Goal: Task Accomplishment & Management: Manage account settings

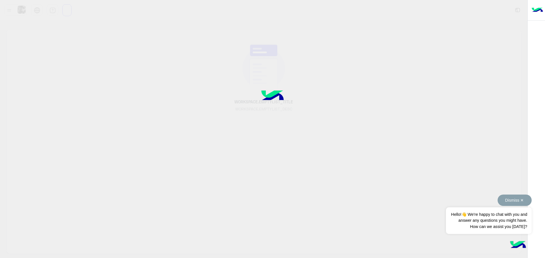
click at [521, 200] on button "Dismiss ✕" at bounding box center [514, 200] width 34 height 11
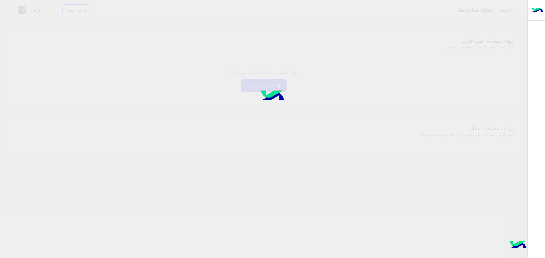
click at [288, 121] on div at bounding box center [272, 129] width 545 height 258
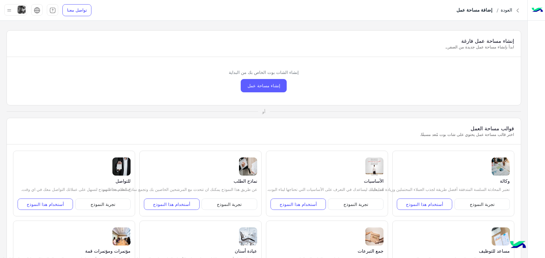
click at [274, 89] on div "إنشاء مساحة عمل" at bounding box center [264, 85] width 46 height 13
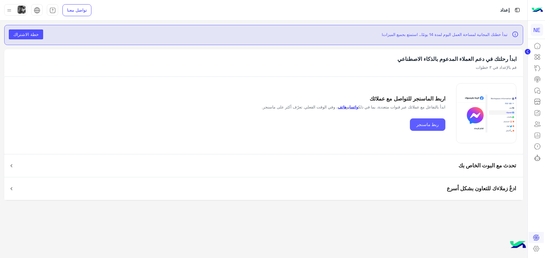
click at [428, 125] on button "ربط ماسنجر" at bounding box center [427, 125] width 35 height 13
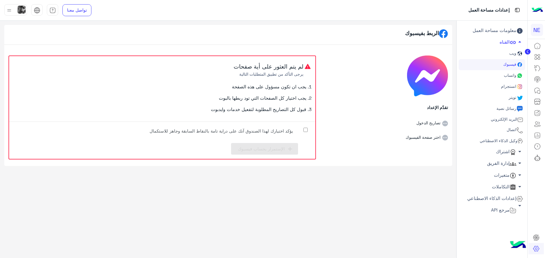
click at [300, 133] on label "يؤكد اختيارك لهذا الصندوق آنك على دراية تامة بالنقاط السابقة وجاهز للاستكمال" at bounding box center [225, 132] width 170 height 13
click at [284, 148] on span "الإستمرار بحساب فيسبوك" at bounding box center [261, 148] width 47 height 5
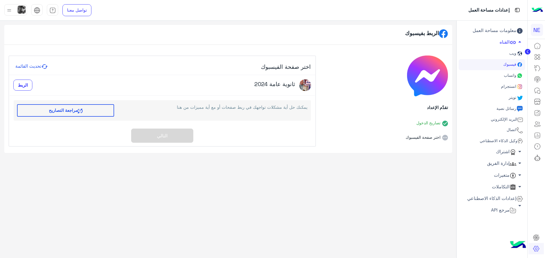
click at [511, 74] on span "واتساب" at bounding box center [509, 75] width 14 height 5
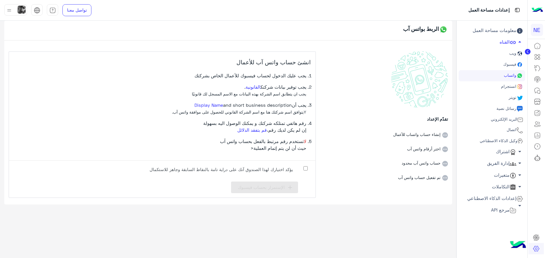
click at [504, 34] on link "معلومات مساحة العمل" at bounding box center [491, 31] width 66 height 12
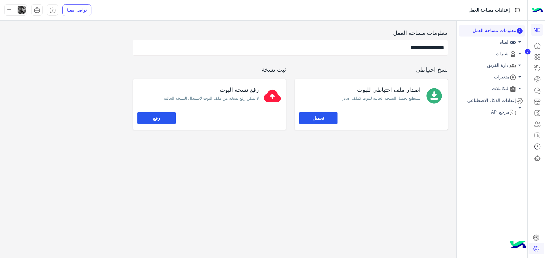
click at [19, 12] on img at bounding box center [22, 10] width 8 height 8
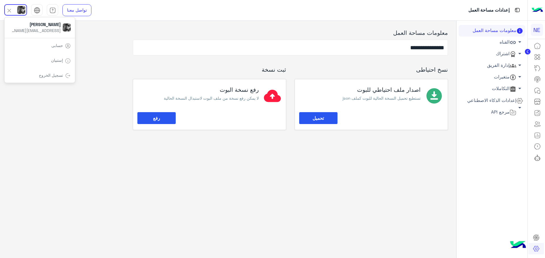
click at [54, 47] on link "حسابى" at bounding box center [57, 45] width 12 height 5
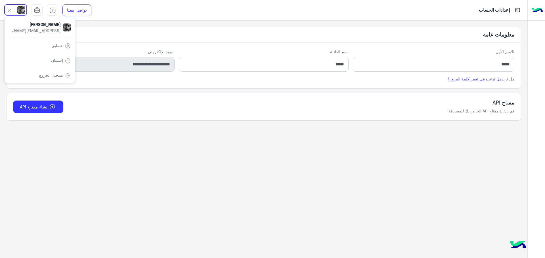
click at [402, 158] on app-account-settings-information "**********" at bounding box center [263, 140] width 527 height 238
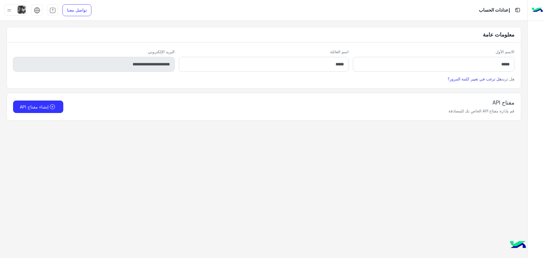
click at [7, 12] on img at bounding box center [9, 10] width 7 height 7
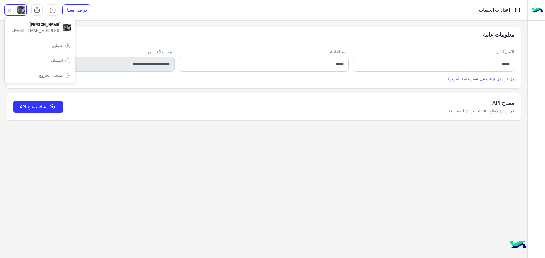
click at [61, 77] on link "تسجيل الخروج" at bounding box center [51, 75] width 24 height 5
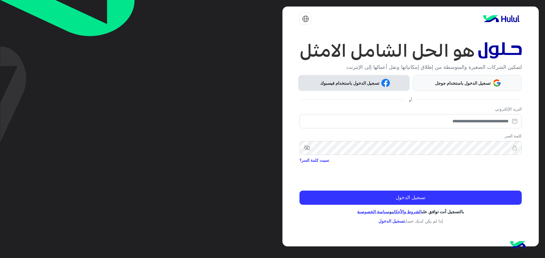
click at [369, 82] on span "تسجيل الدخول باستخدام فيسبوك" at bounding box center [349, 83] width 63 height 7
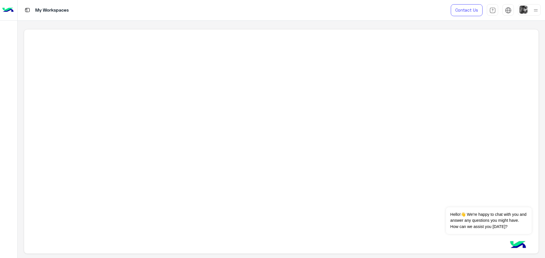
click at [413, 97] on div at bounding box center [281, 141] width 514 height 225
click at [523, 11] on img at bounding box center [523, 10] width 8 height 8
click at [496, 46] on span "Profile" at bounding box center [488, 45] width 16 height 5
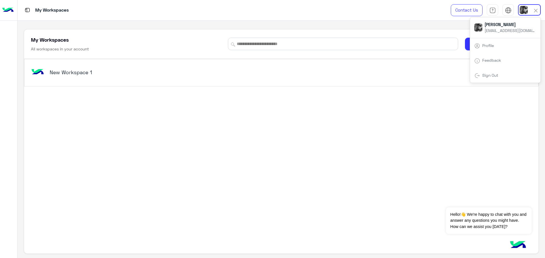
click at [409, 111] on div "New Workspace 1 Free" at bounding box center [281, 143] width 514 height 169
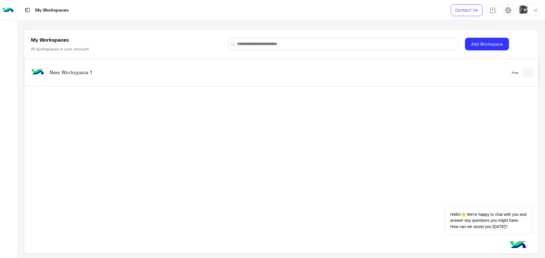
click at [523, 9] on img at bounding box center [523, 10] width 8 height 8
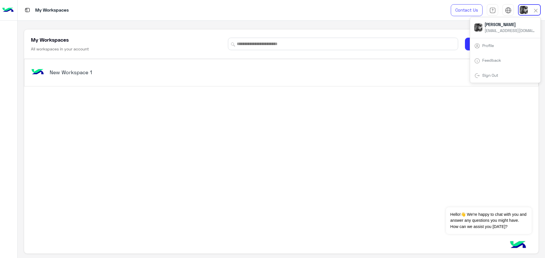
click at [488, 75] on link "Sign Out" at bounding box center [490, 75] width 16 height 5
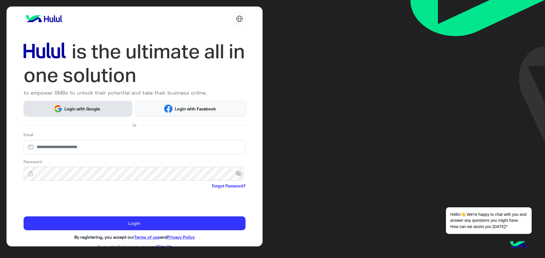
click at [100, 108] on span "Login with Google" at bounding box center [82, 109] width 40 height 7
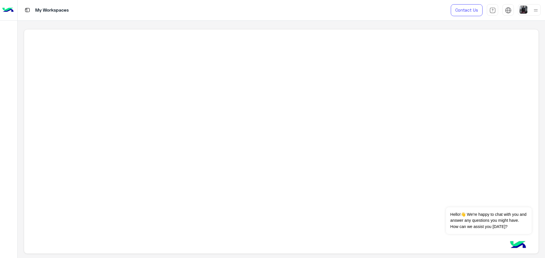
click at [538, 12] on img at bounding box center [535, 10] width 7 height 7
click at [500, 76] on div "Sign Out" at bounding box center [505, 75] width 70 height 15
click at [496, 77] on link "Sign Out" at bounding box center [490, 75] width 16 height 5
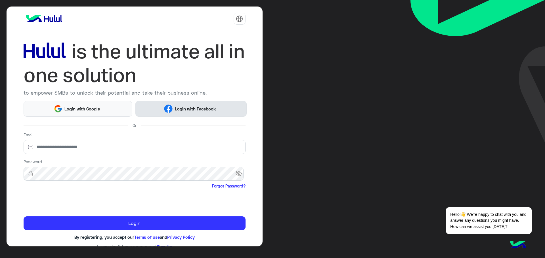
click at [185, 106] on span "Login with Facebook" at bounding box center [195, 109] width 45 height 7
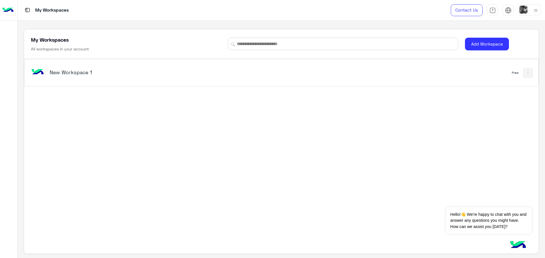
click at [63, 75] on h5 "New Workspace 1" at bounding box center [140, 72] width 181 height 7
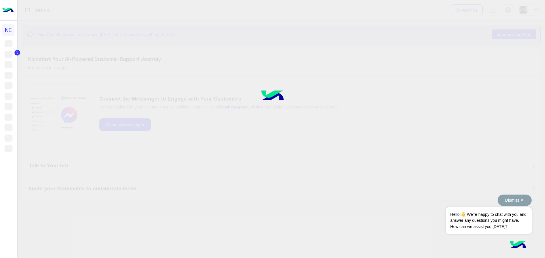
click at [522, 200] on button "Dismiss ✕" at bounding box center [514, 200] width 34 height 11
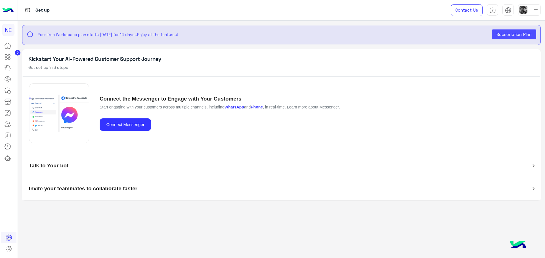
click at [27, 11] on img at bounding box center [27, 10] width 7 height 7
click at [30, 8] on img at bounding box center [27, 10] width 7 height 7
click at [531, 11] on div at bounding box center [529, 9] width 23 height 11
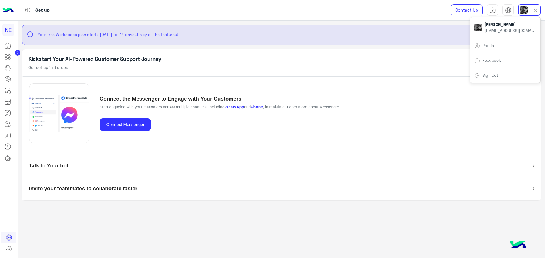
click at [531, 11] on div at bounding box center [529, 9] width 23 height 11
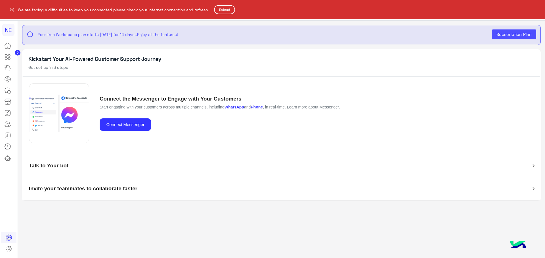
click at [229, 12] on button "Reload" at bounding box center [224, 9] width 21 height 9
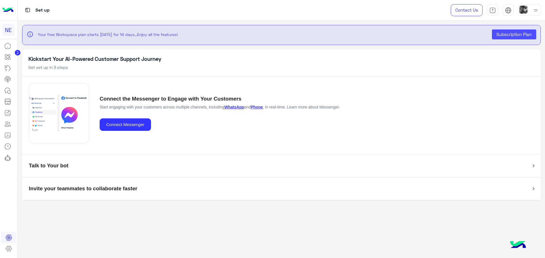
click at [19, 52] on circle at bounding box center [18, 53] width 6 height 6
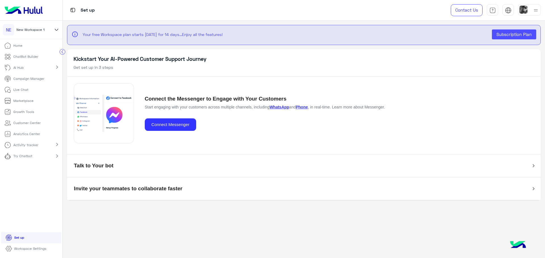
click at [32, 56] on p "ChatBot Builder" at bounding box center [25, 56] width 25 height 5
click at [535, 14] on div at bounding box center [535, 10] width 7 height 11
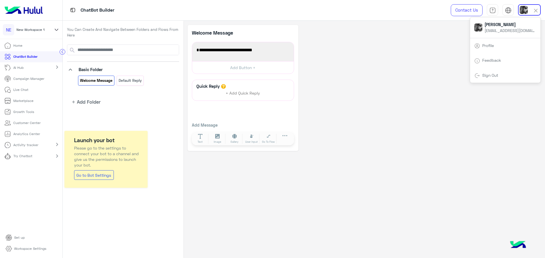
click at [239, 78] on div "**********" at bounding box center [243, 88] width 111 height 127
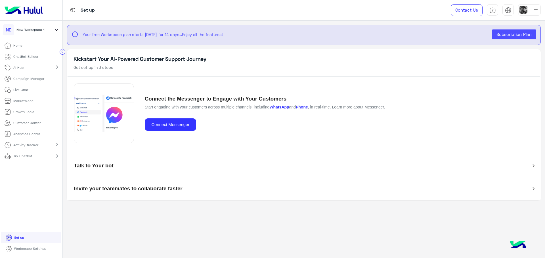
click at [529, 9] on div at bounding box center [529, 9] width 23 height 11
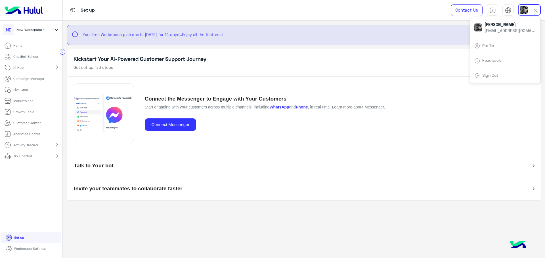
click at [504, 26] on span "[PERSON_NAME]" at bounding box center [509, 25] width 51 height 6
click at [501, 46] on div "Profile" at bounding box center [505, 45] width 70 height 15
click at [54, 31] on icon at bounding box center [56, 29] width 6 height 7
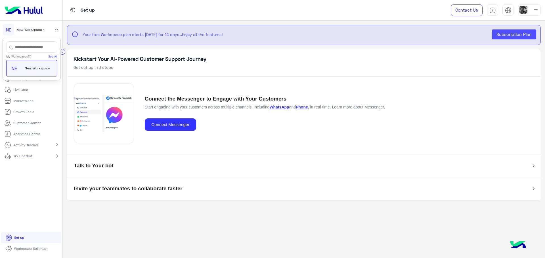
click at [107, 7] on div "Set up" at bounding box center [223, 10] width 321 height 20
click at [30, 248] on p "Workspace Settings" at bounding box center [30, 249] width 32 height 5
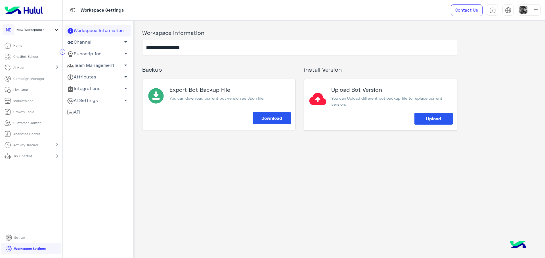
click at [535, 7] on img at bounding box center [535, 10] width 7 height 7
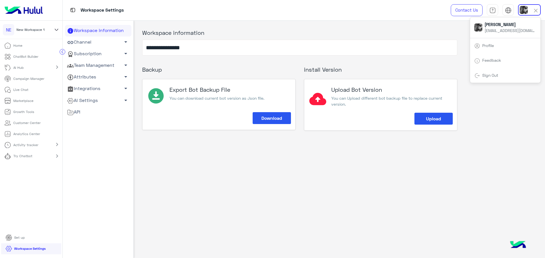
click at [502, 47] on div "Profile" at bounding box center [505, 45] width 70 height 15
click at [482, 44] on link "Profile" at bounding box center [488, 45] width 12 height 5
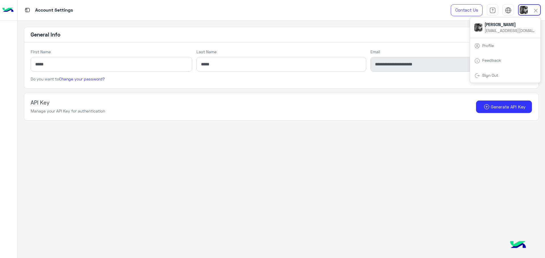
click at [256, 211] on app-account-settings-information "**********" at bounding box center [281, 140] width 527 height 238
click at [21, 6] on div "Account Settings" at bounding box center [194, 10] width 352 height 20
click at [24, 8] on div "Account Settings" at bounding box center [194, 10] width 352 height 20
click at [26, 10] on img at bounding box center [27, 10] width 7 height 7
click at [28, 11] on img at bounding box center [27, 10] width 7 height 7
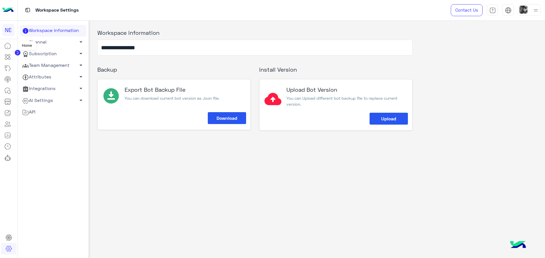
click at [9, 48] on icon at bounding box center [7, 46] width 7 height 7
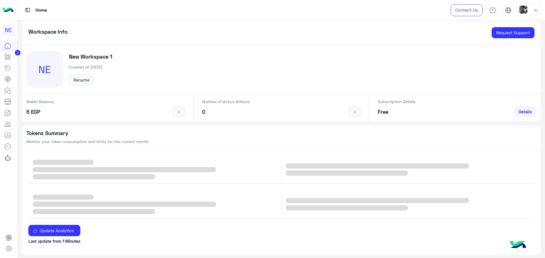
scroll to position [28, 0]
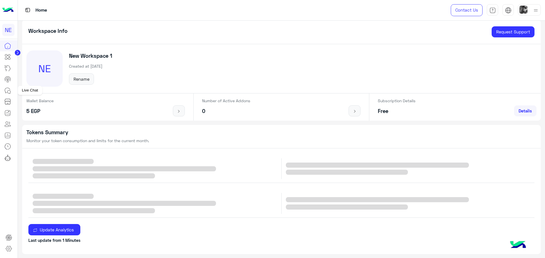
click at [6, 90] on icon at bounding box center [7, 90] width 7 height 7
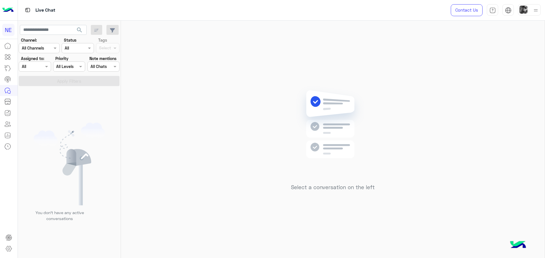
click at [537, 9] on img at bounding box center [535, 10] width 7 height 7
click at [509, 9] on img at bounding box center [508, 10] width 7 height 7
click at [511, 23] on span "عربي" at bounding box center [508, 21] width 10 height 5
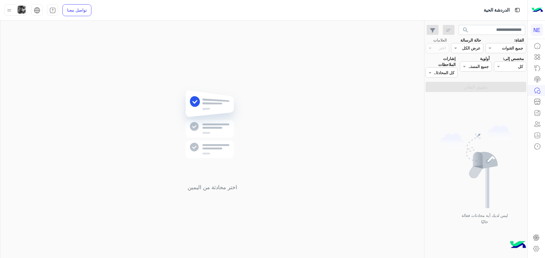
click at [19, 10] on img at bounding box center [22, 10] width 8 height 8
click at [418, 213] on div "اختر محادثة من اليمين" at bounding box center [212, 141] width 424 height 240
click at [535, 237] on icon at bounding box center [535, 237] width 3 height 3
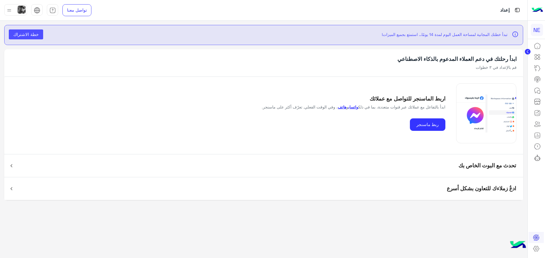
click at [528, 51] on circle at bounding box center [528, 52] width 6 height 6
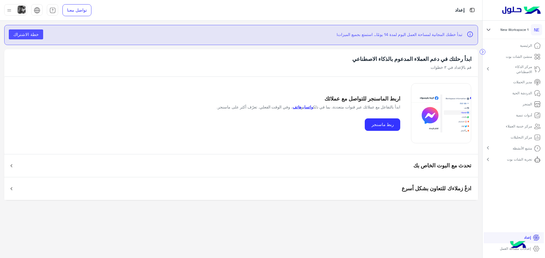
click at [10, 11] on img at bounding box center [9, 10] width 7 height 7
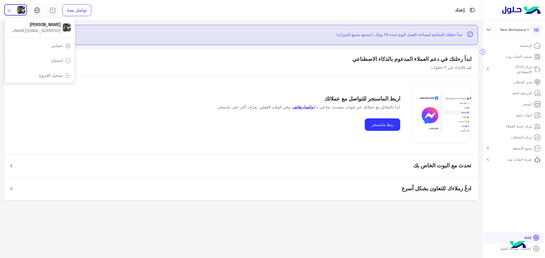
click at [57, 76] on link "تسجيل الخروج" at bounding box center [51, 75] width 24 height 5
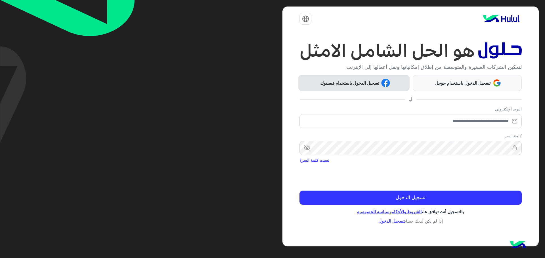
click at [354, 91] on button "تسجيل الدخول باستخدام فيسبوك" at bounding box center [353, 83] width 111 height 16
